Goal: Find specific page/section: Find specific page/section

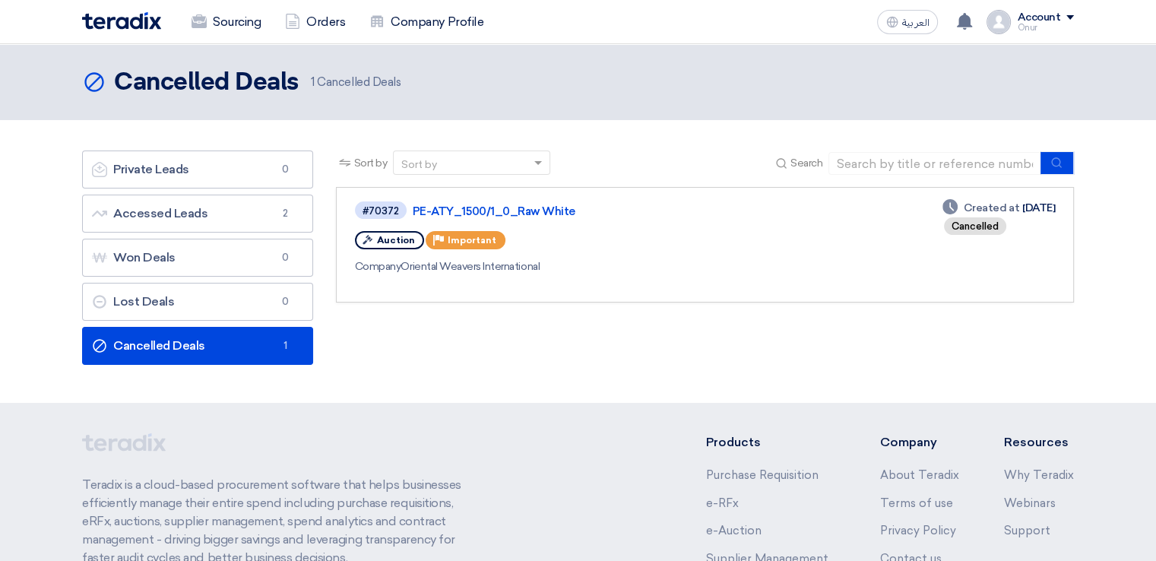
click at [641, 326] on div "Sort by Sort by Search Category Owner Type" at bounding box center [705, 262] width 761 height 222
click at [684, 257] on link "#70372 PE-ATY_1500/1_0_Raw White Auction Priority Important Company Oriental We…" at bounding box center [705, 245] width 738 height 116
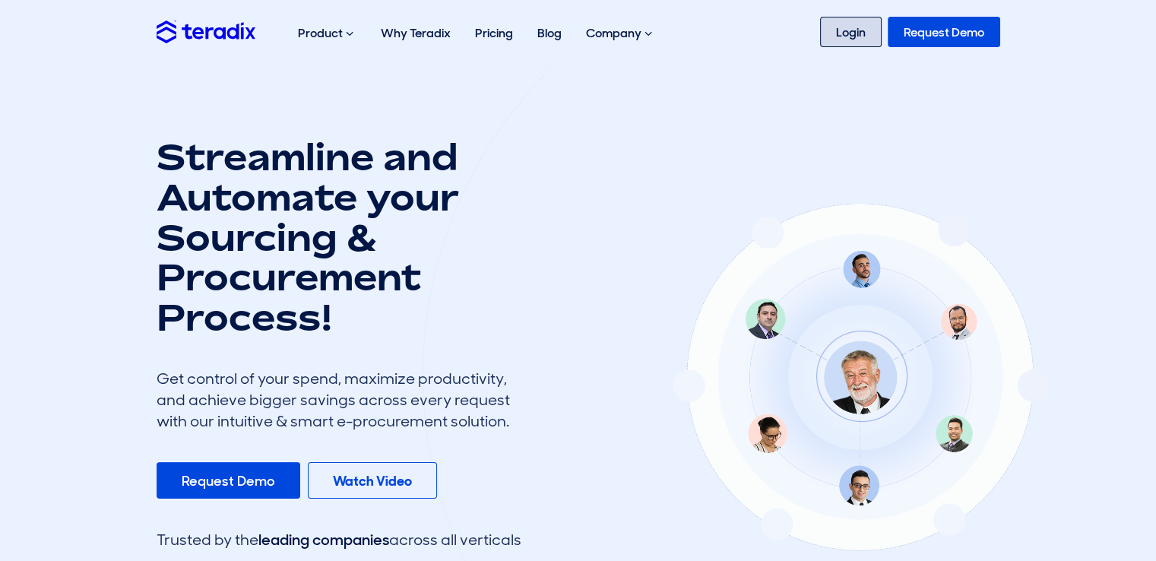
click at [849, 28] on link "Login" at bounding box center [851, 32] width 62 height 30
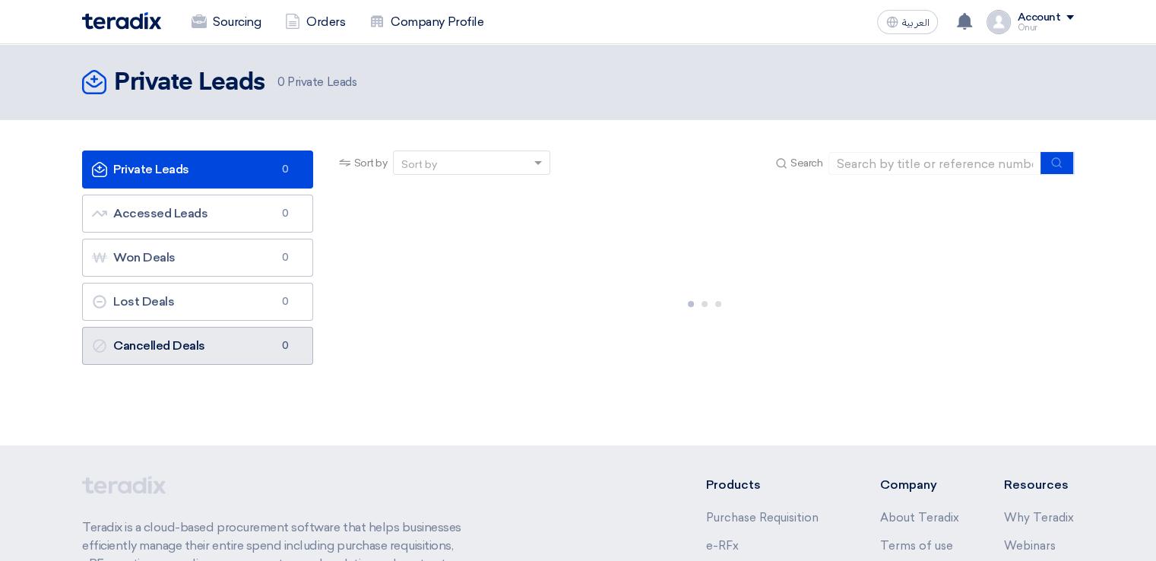
click at [211, 345] on link "Cancelled Deals Cancelled Deals 0" at bounding box center [197, 346] width 231 height 38
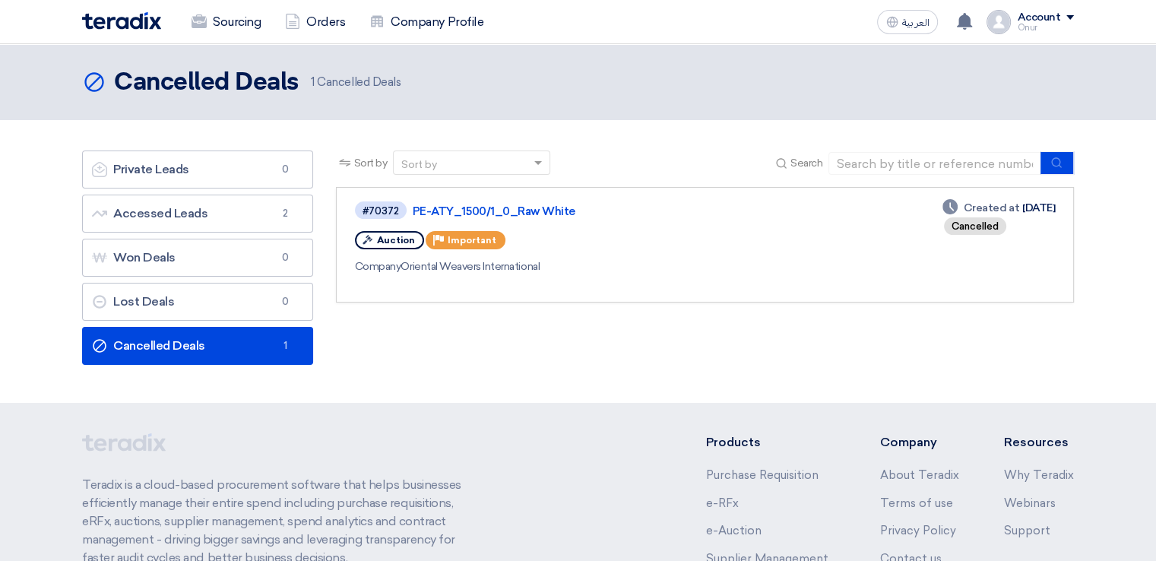
click at [217, 336] on link "Cancelled Deals Cancelled Deals 1" at bounding box center [197, 346] width 231 height 38
